Goal: Information Seeking & Learning: Learn about a topic

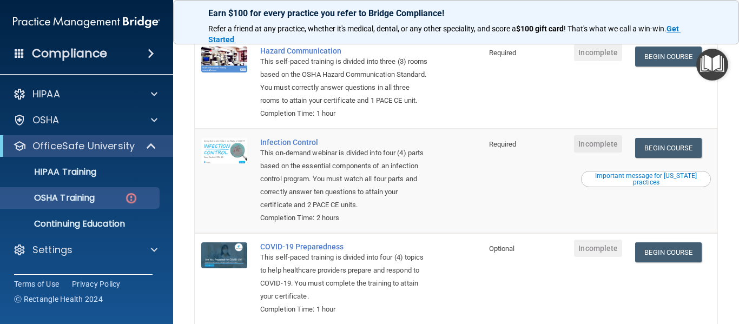
scroll to position [288, 0]
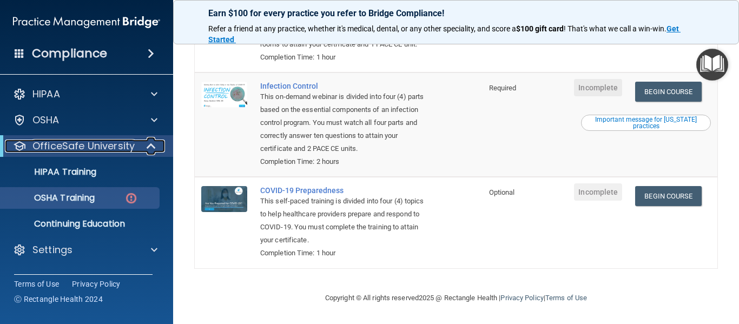
click at [92, 145] on p "OfficeSafe University" at bounding box center [83, 146] width 102 height 13
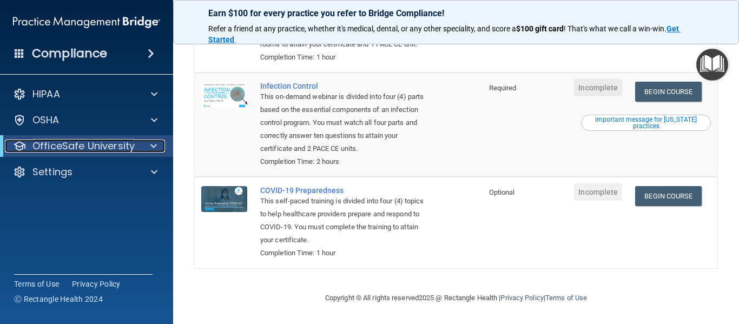
click at [91, 146] on p "OfficeSafe University" at bounding box center [83, 146] width 102 height 13
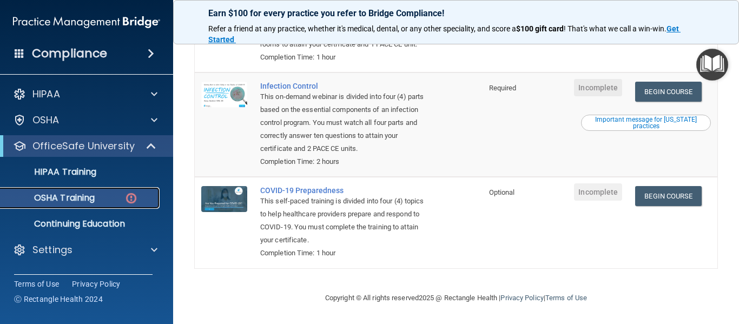
click at [74, 194] on p "OSHA Training" at bounding box center [51, 198] width 88 height 11
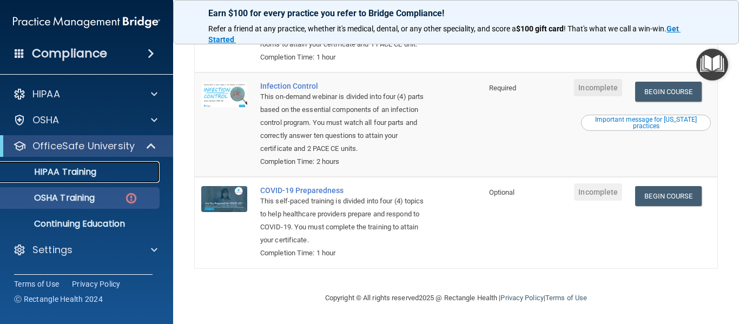
click at [70, 162] on link "HIPAA Training" at bounding box center [74, 172] width 170 height 22
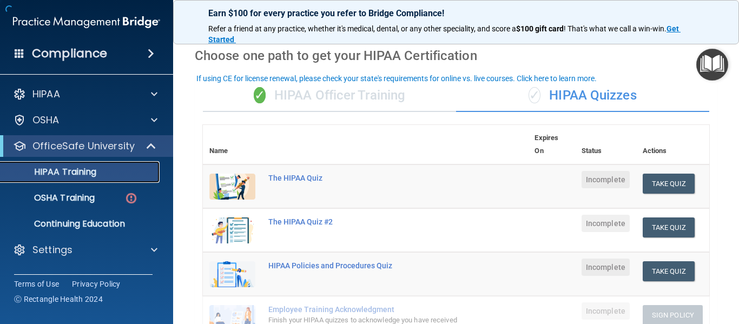
scroll to position [28, 0]
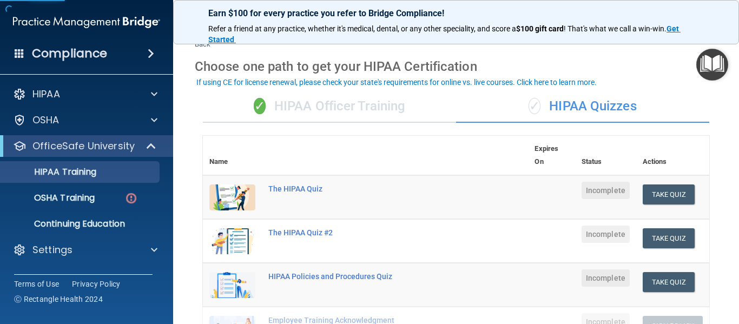
click at [294, 105] on div "✓ HIPAA Officer Training" at bounding box center [329, 106] width 253 height 32
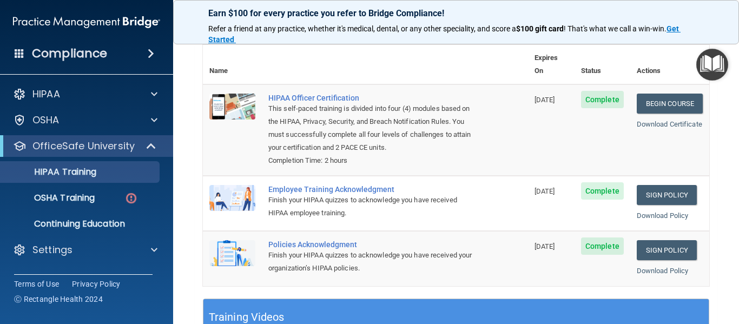
scroll to position [118, 0]
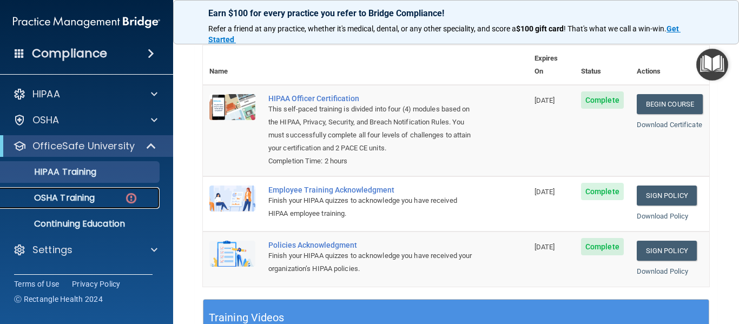
click at [95, 198] on p "OSHA Training" at bounding box center [51, 198] width 88 height 11
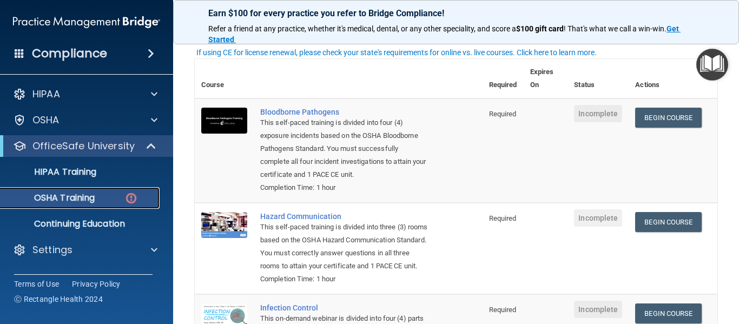
scroll to position [65, 0]
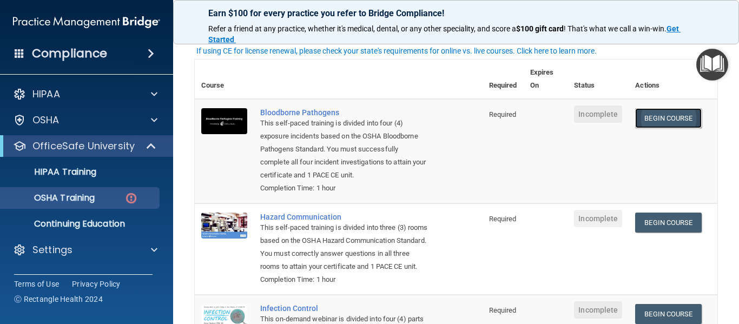
click at [687, 123] on link "Begin Course" at bounding box center [668, 118] width 66 height 20
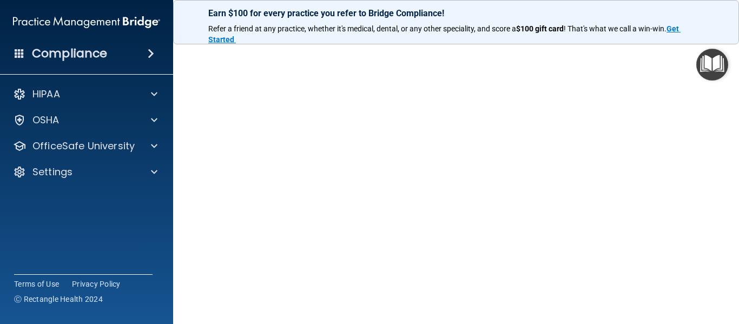
scroll to position [60, 0]
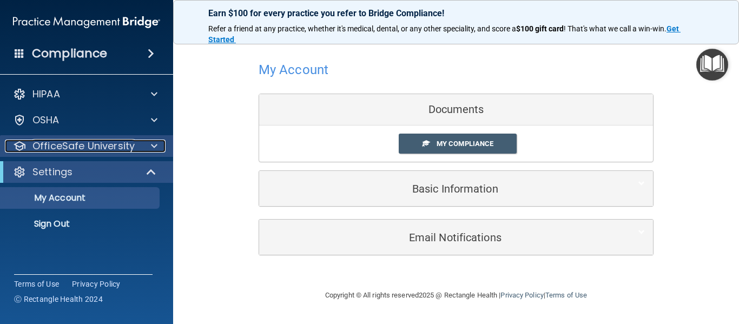
click at [107, 143] on p "OfficeSafe University" at bounding box center [83, 146] width 102 height 13
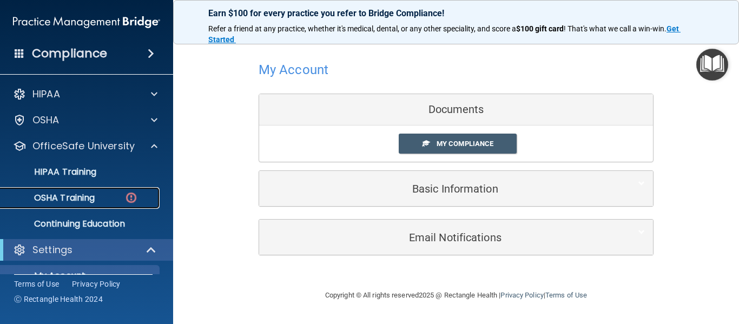
click at [91, 198] on p "OSHA Training" at bounding box center [51, 198] width 88 height 11
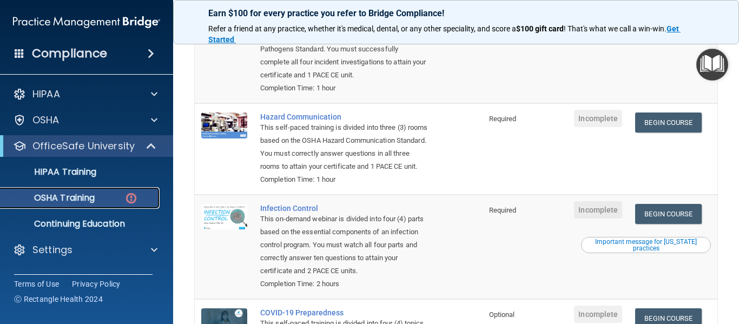
scroll to position [167, 0]
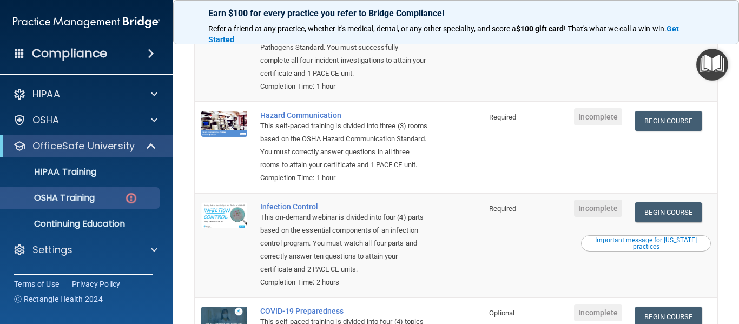
click at [608, 108] on span "Incomplete" at bounding box center [598, 116] width 48 height 17
click at [684, 111] on link "Begin Course" at bounding box center [668, 121] width 66 height 20
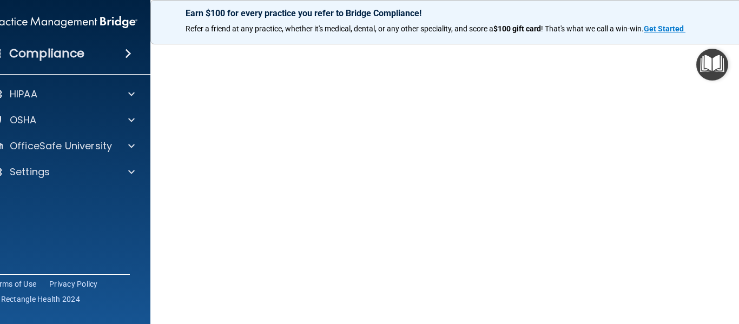
scroll to position [68, 0]
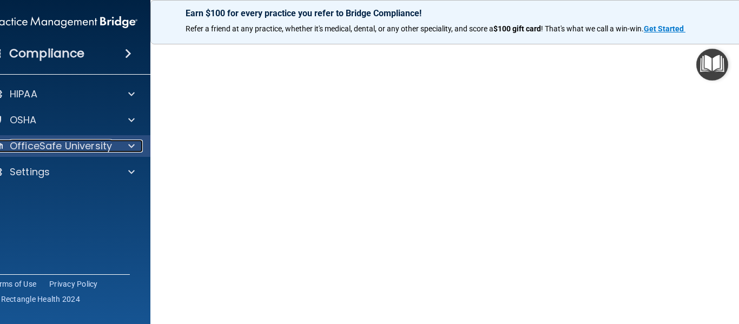
click at [90, 140] on p "OfficeSafe University" at bounding box center [61, 146] width 102 height 13
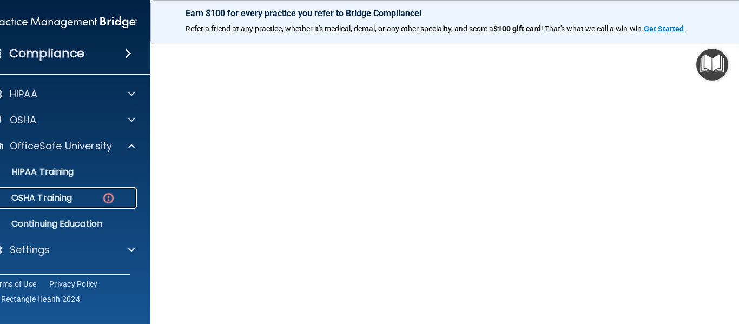
click at [72, 193] on p "OSHA Training" at bounding box center [28, 198] width 88 height 11
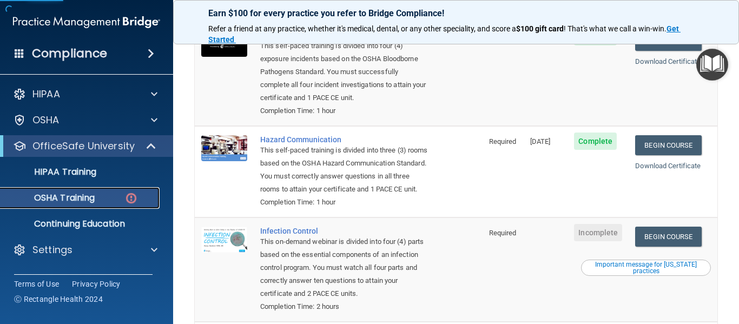
scroll to position [174, 0]
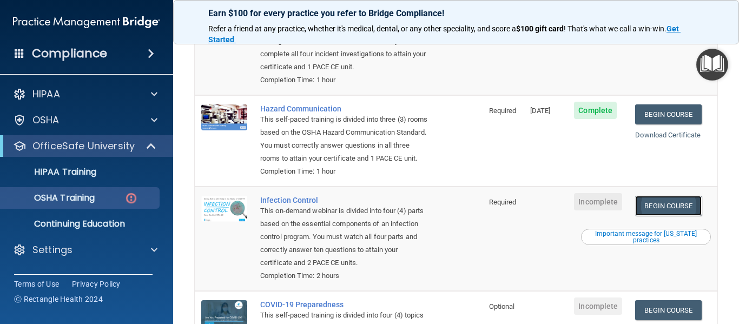
click at [660, 202] on link "Begin Course" at bounding box center [668, 206] width 66 height 20
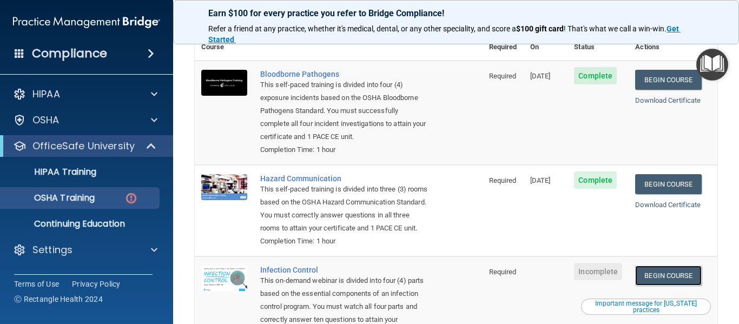
scroll to position [97, 0]
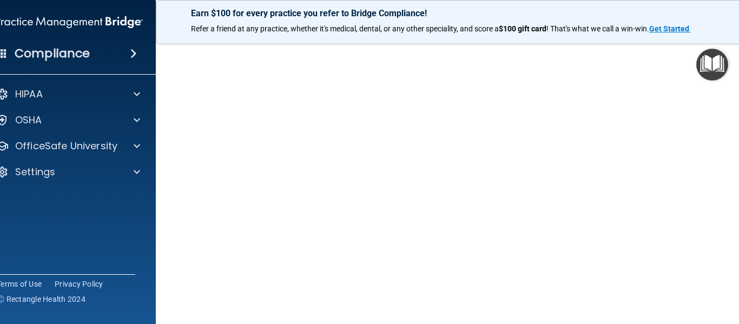
scroll to position [57, 0]
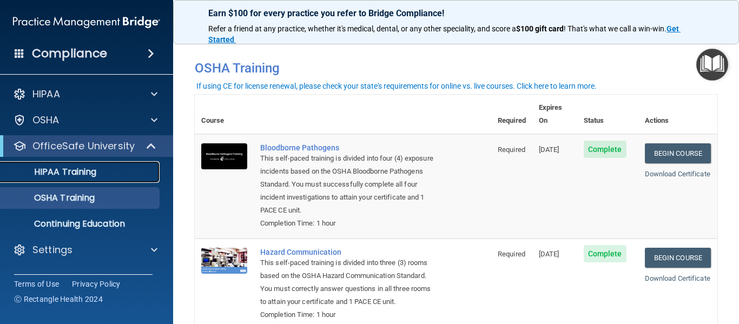
click at [68, 176] on p "HIPAA Training" at bounding box center [51, 172] width 89 height 11
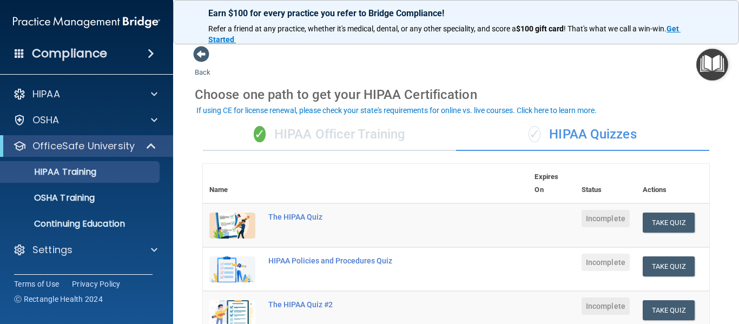
click at [342, 129] on div "✓ HIPAA Officer Training" at bounding box center [329, 134] width 253 height 32
